Goal: Task Accomplishment & Management: Complete application form

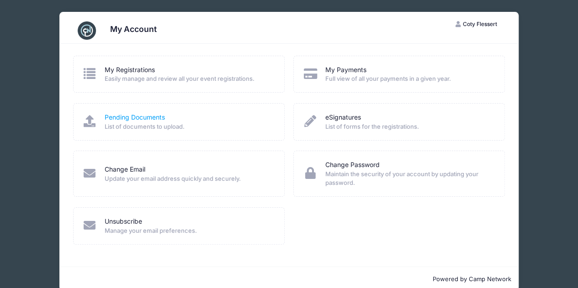
click at [127, 119] on link "Pending Documents" at bounding box center [135, 118] width 60 height 10
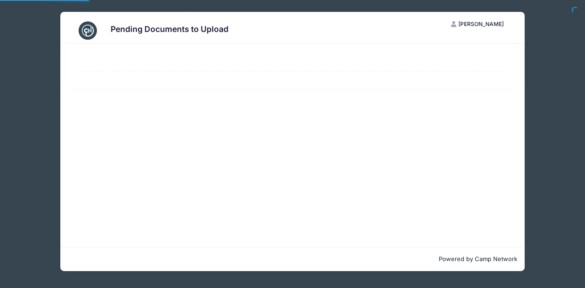
select select "50"
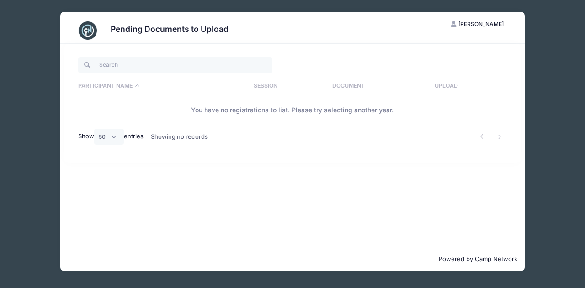
click at [341, 86] on th "Document" at bounding box center [379, 86] width 102 height 24
click at [341, 86] on th "Document" at bounding box center [368, 86] width 123 height 24
click at [562, 188] on div "Pending Documents to Upload CF Coty Flessert My Account Logout Participant Name…" at bounding box center [292, 141] width 557 height 283
click at [113, 84] on th "Participant Name" at bounding box center [153, 86] width 151 height 24
click at [43, 177] on div "Pending Documents to Upload CF Coty Flessert My Account Logout Participant Name…" at bounding box center [292, 141] width 557 height 283
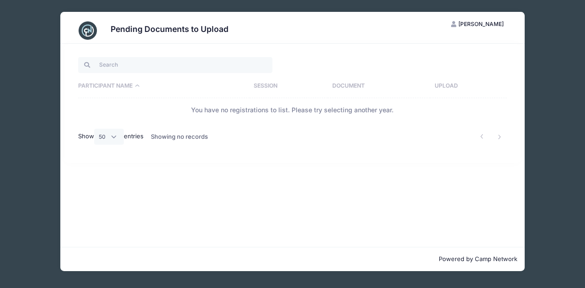
click at [560, 232] on div "Pending Documents to Upload CF Coty Flessert My Account Logout Participant Name…" at bounding box center [292, 141] width 557 height 283
click at [482, 138] on li at bounding box center [481, 136] width 15 height 15
click at [501, 137] on li at bounding box center [499, 136] width 15 height 15
click at [485, 136] on li at bounding box center [481, 136] width 15 height 15
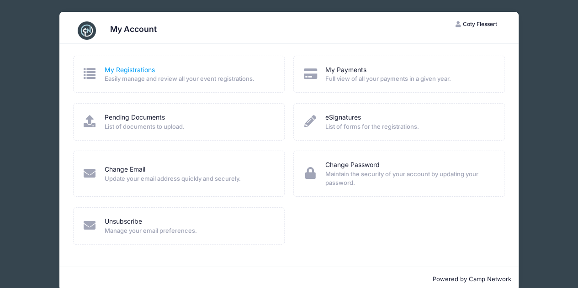
click at [135, 73] on link "My Registrations" at bounding box center [130, 70] width 50 height 10
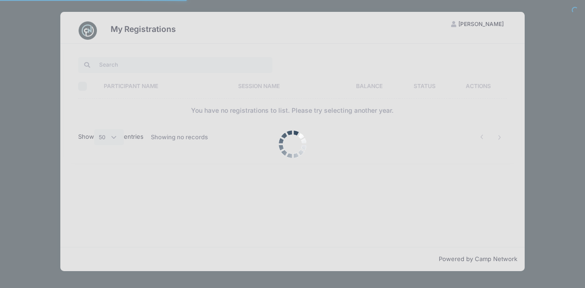
select select "50"
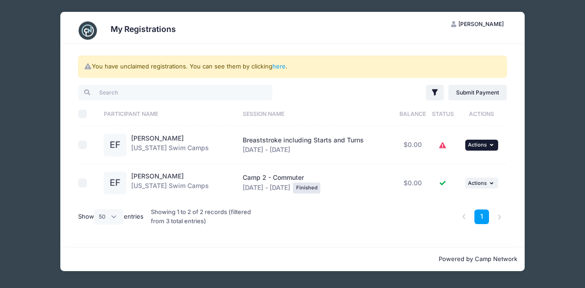
click at [482, 147] on span "Actions" at bounding box center [477, 145] width 19 height 6
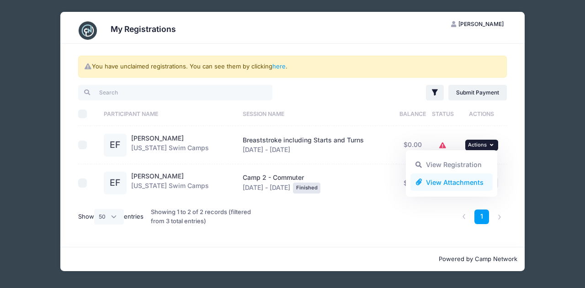
click at [467, 185] on link "View Attachments" at bounding box center [451, 182] width 83 height 17
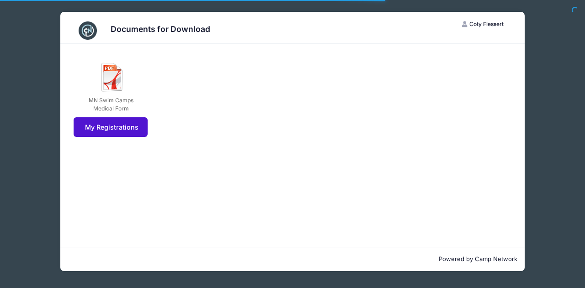
click at [90, 127] on link "My Registrations" at bounding box center [111, 127] width 74 height 20
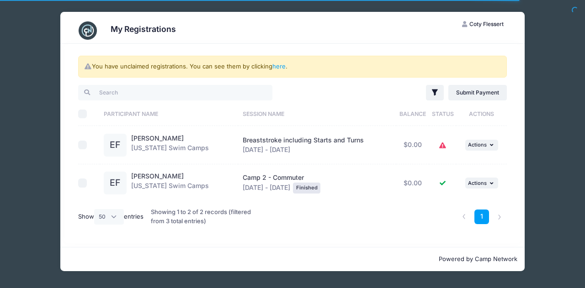
select select "50"
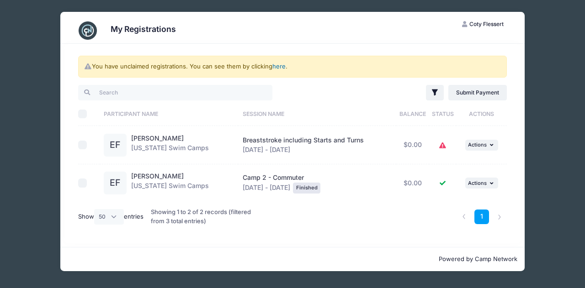
click at [279, 67] on link "here" at bounding box center [278, 66] width 13 height 7
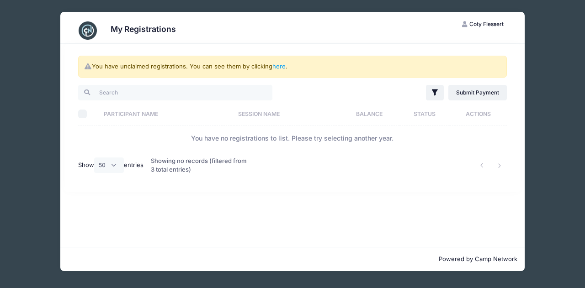
click at [249, 139] on td "You have no registrations to list. Please try selecting another year." at bounding box center [292, 138] width 429 height 24
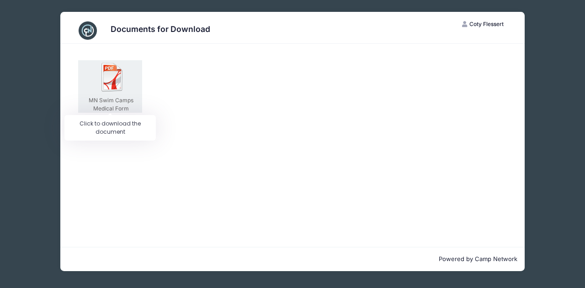
click at [106, 101] on div "MN Swim Camps Medical Form" at bounding box center [111, 104] width 62 height 16
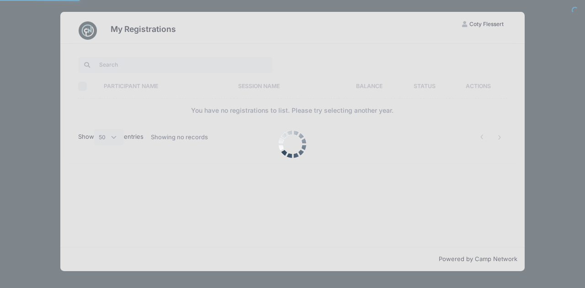
select select "50"
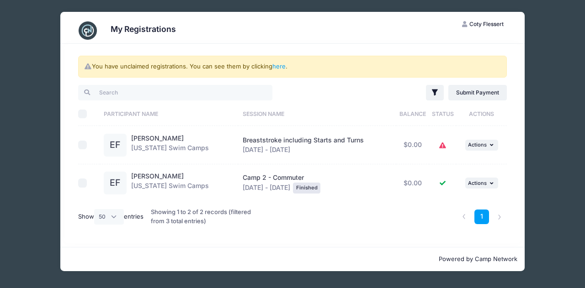
click at [113, 146] on div "EF" at bounding box center [115, 145] width 23 height 23
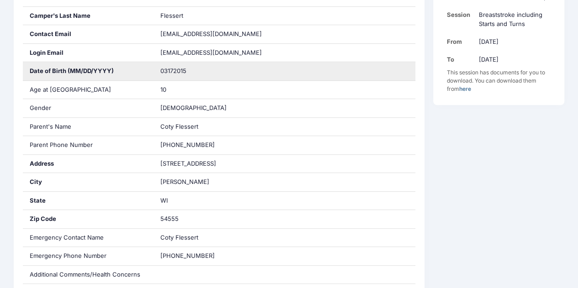
scroll to position [67, 0]
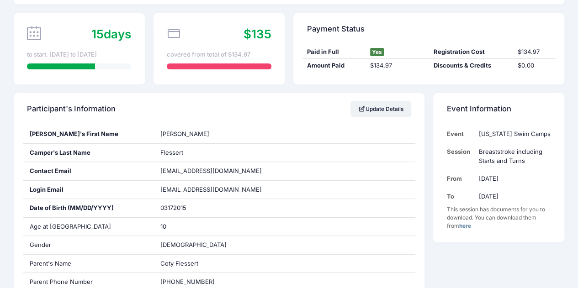
click at [466, 225] on link "here" at bounding box center [465, 225] width 12 height 7
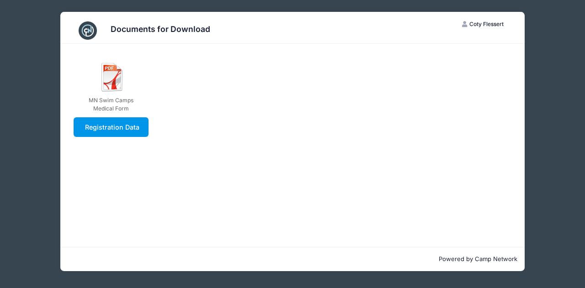
click at [112, 128] on link "Registration Data" at bounding box center [111, 127] width 75 height 20
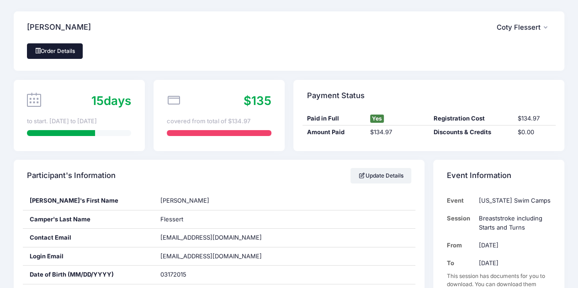
click at [61, 56] on link "Order Details" at bounding box center [55, 51] width 56 height 16
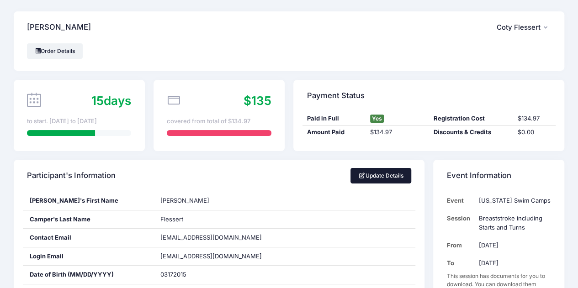
click at [405, 180] on link "Update Details" at bounding box center [380, 176] width 61 height 16
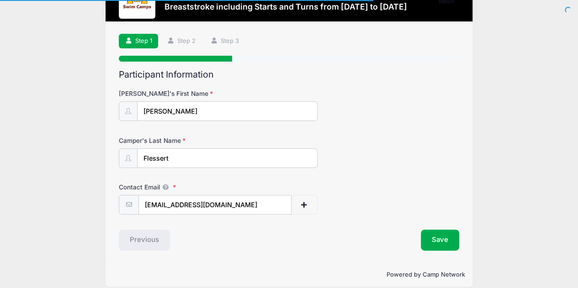
scroll to position [44, 0]
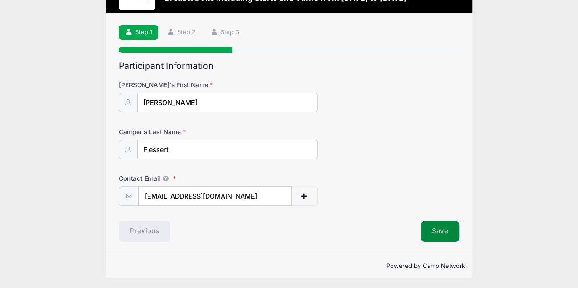
click at [442, 232] on button "Save" at bounding box center [440, 231] width 38 height 21
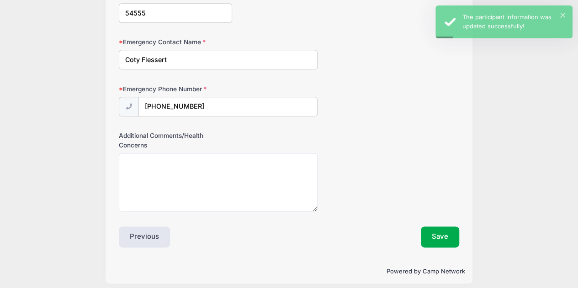
scroll to position [511, 0]
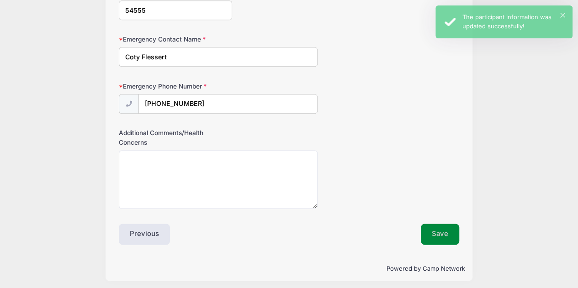
click at [442, 234] on button "Save" at bounding box center [440, 234] width 38 height 21
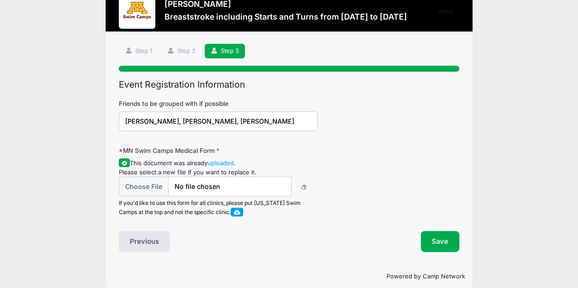
scroll to position [37, 0]
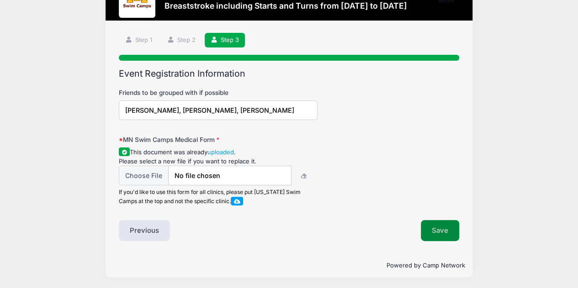
click at [437, 228] on button "Save" at bounding box center [440, 230] width 38 height 21
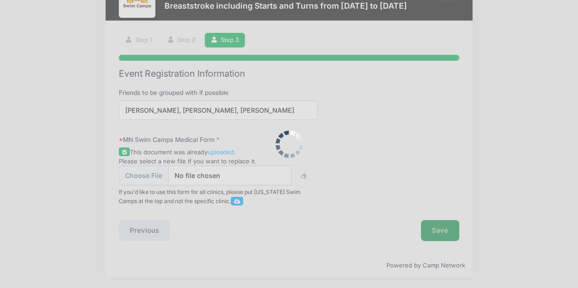
scroll to position [0, 0]
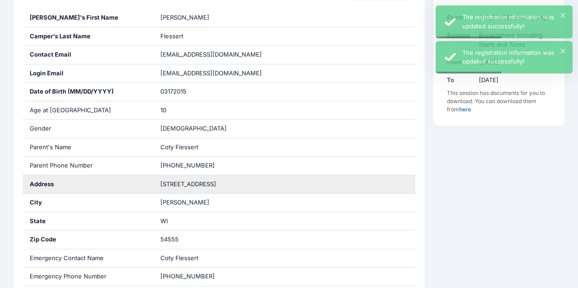
scroll to position [274, 0]
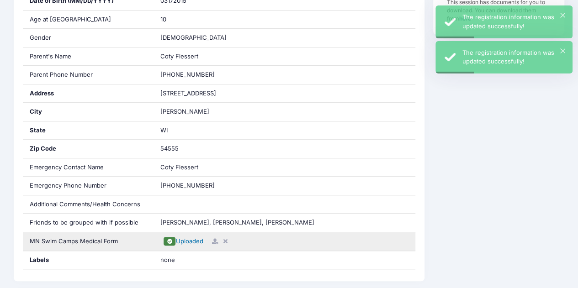
click at [189, 238] on span "Uploaded" at bounding box center [188, 241] width 27 height 7
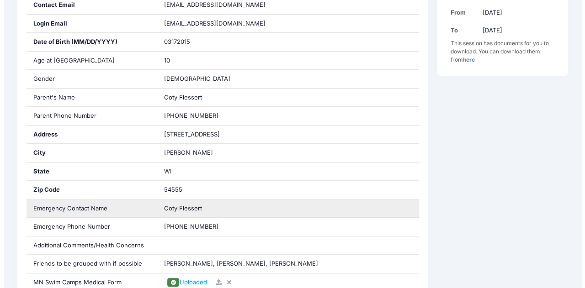
scroll to position [320, 0]
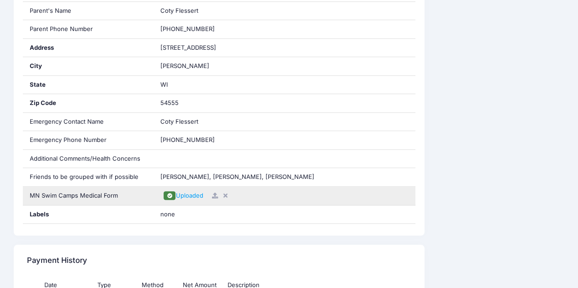
click at [216, 193] on icon at bounding box center [214, 196] width 7 height 6
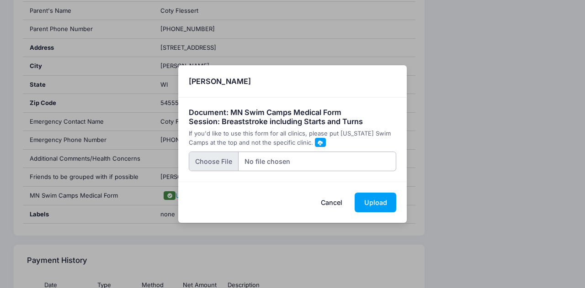
click at [208, 163] on input "file" at bounding box center [293, 162] width 208 height 20
type input "C:\fakepath\UofM Registration.pdf"
click at [376, 206] on button "Upload" at bounding box center [376, 203] width 42 height 20
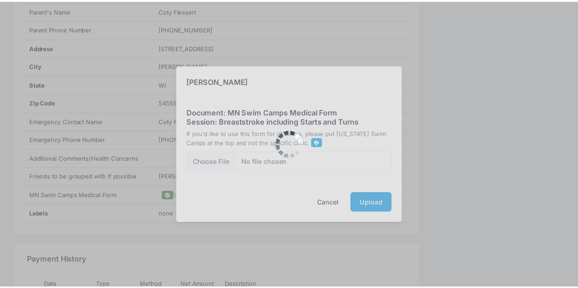
scroll to position [0, 0]
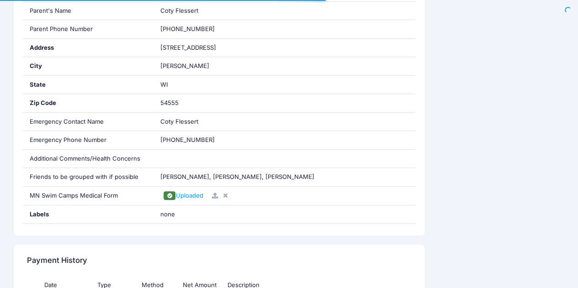
scroll to position [320, 0]
